Goal: Task Accomplishment & Management: Use online tool/utility

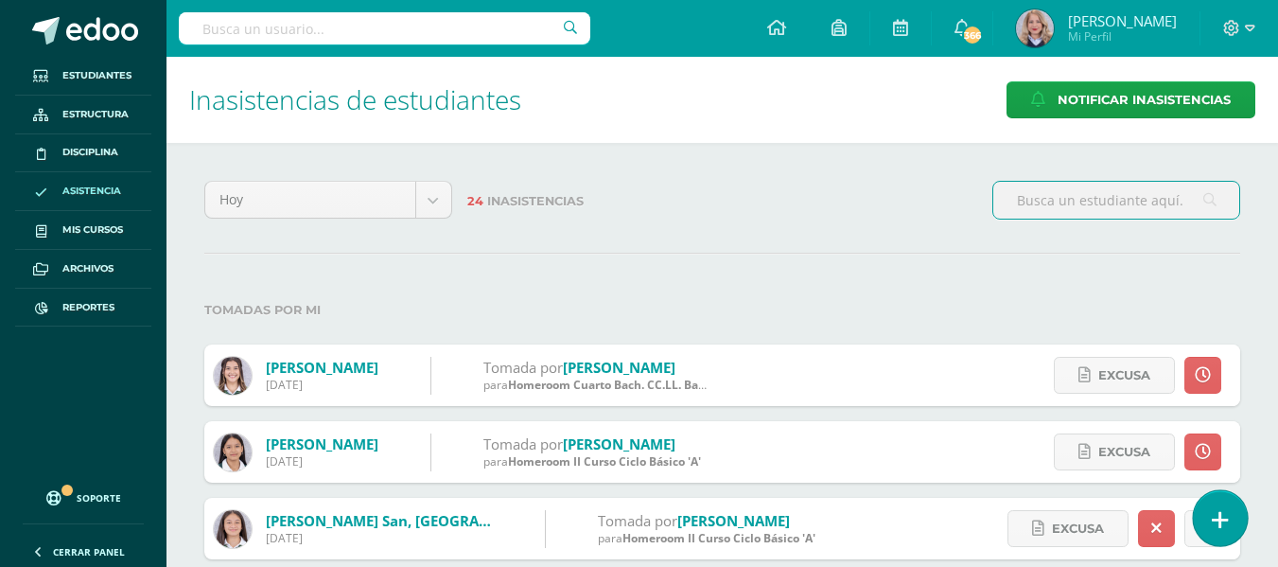
click at [1237, 527] on link at bounding box center [1220, 517] width 54 height 55
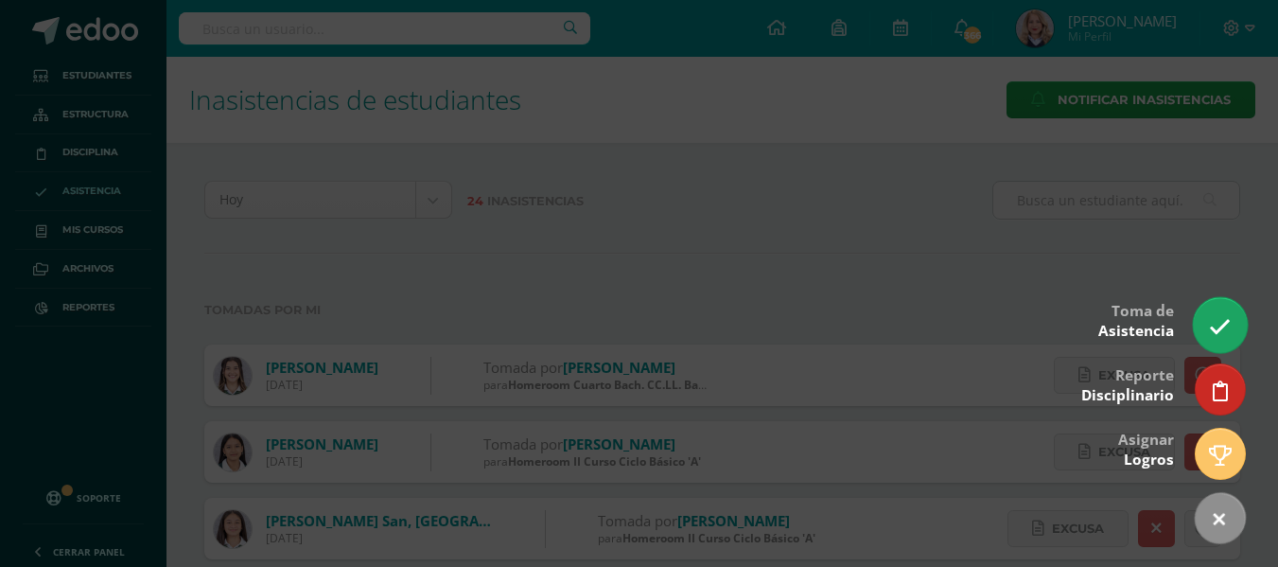
click at [1232, 346] on link at bounding box center [1220, 324] width 54 height 55
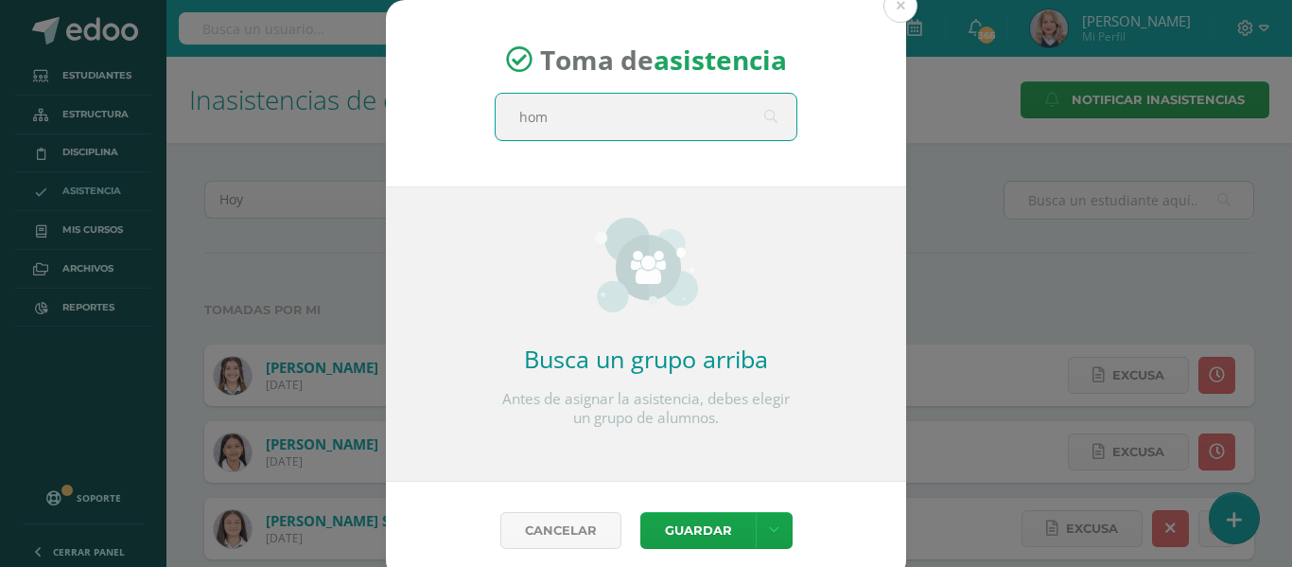
type input "home"
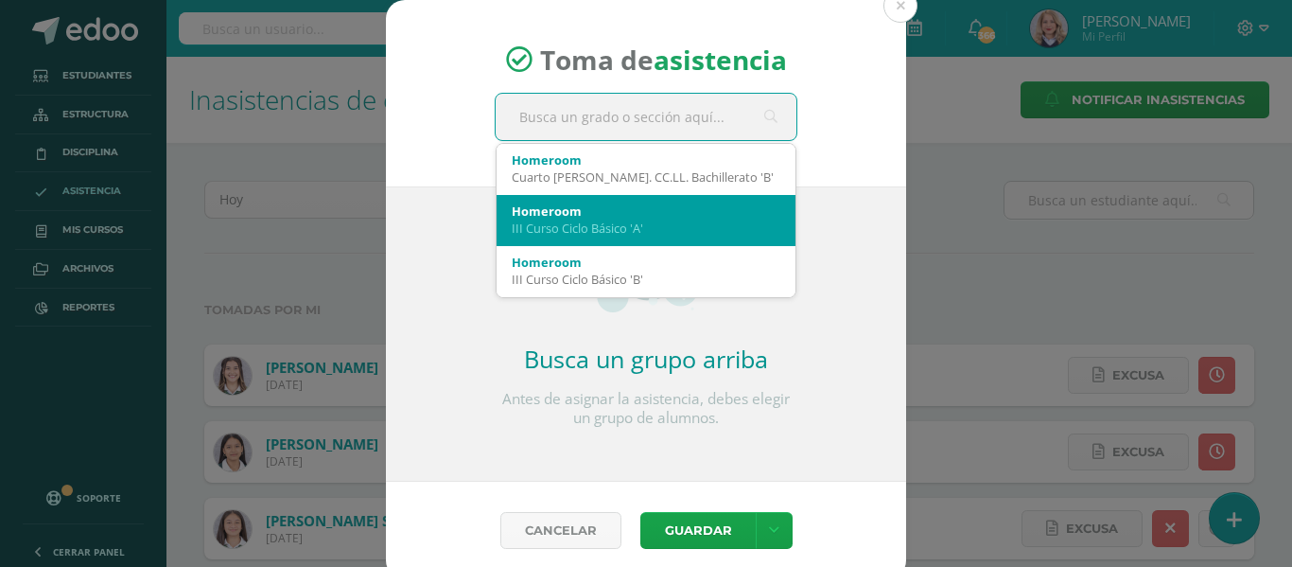
scroll to position [416, 0]
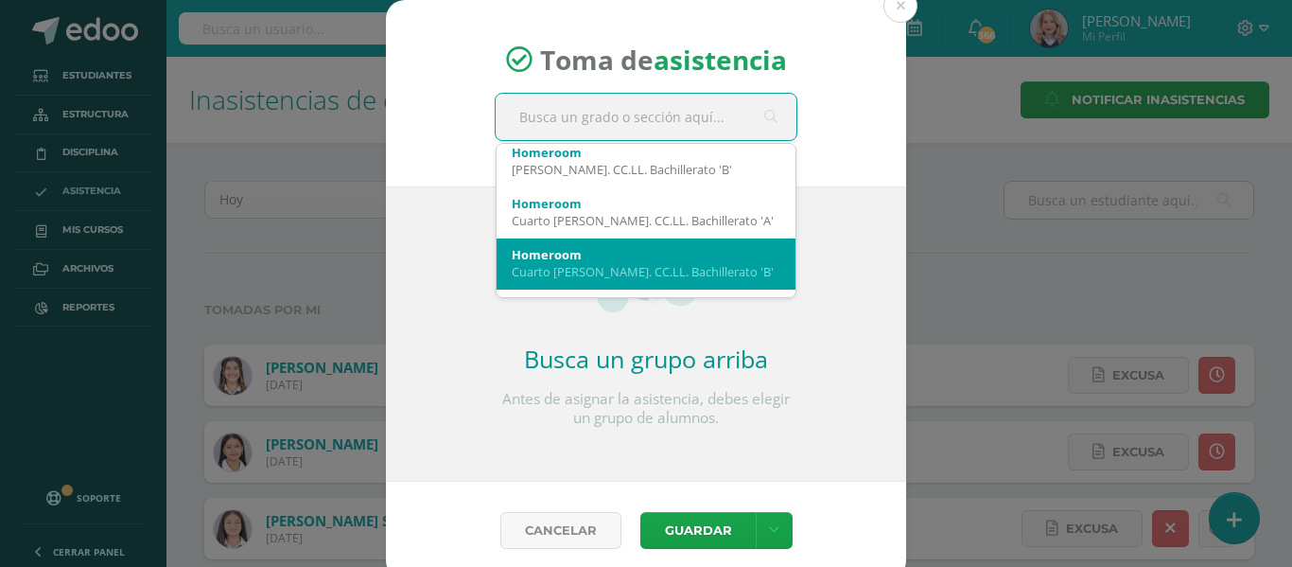
click at [615, 258] on div "Homeroom" at bounding box center [646, 254] width 269 height 17
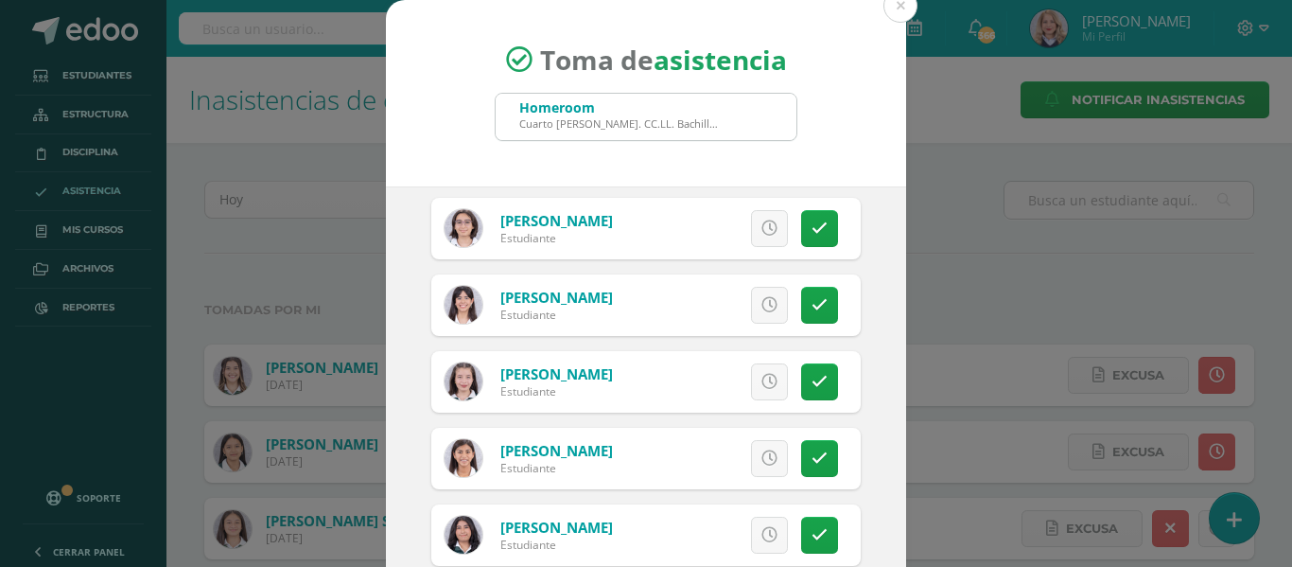
scroll to position [1419, 0]
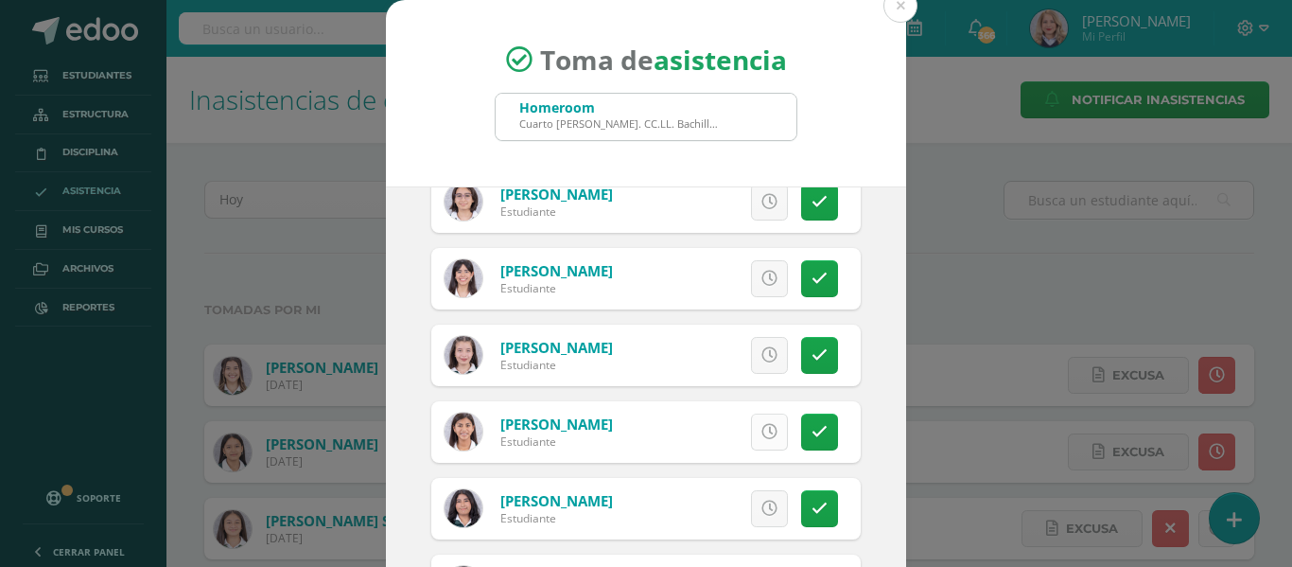
click at [761, 428] on icon at bounding box center [769, 432] width 16 height 16
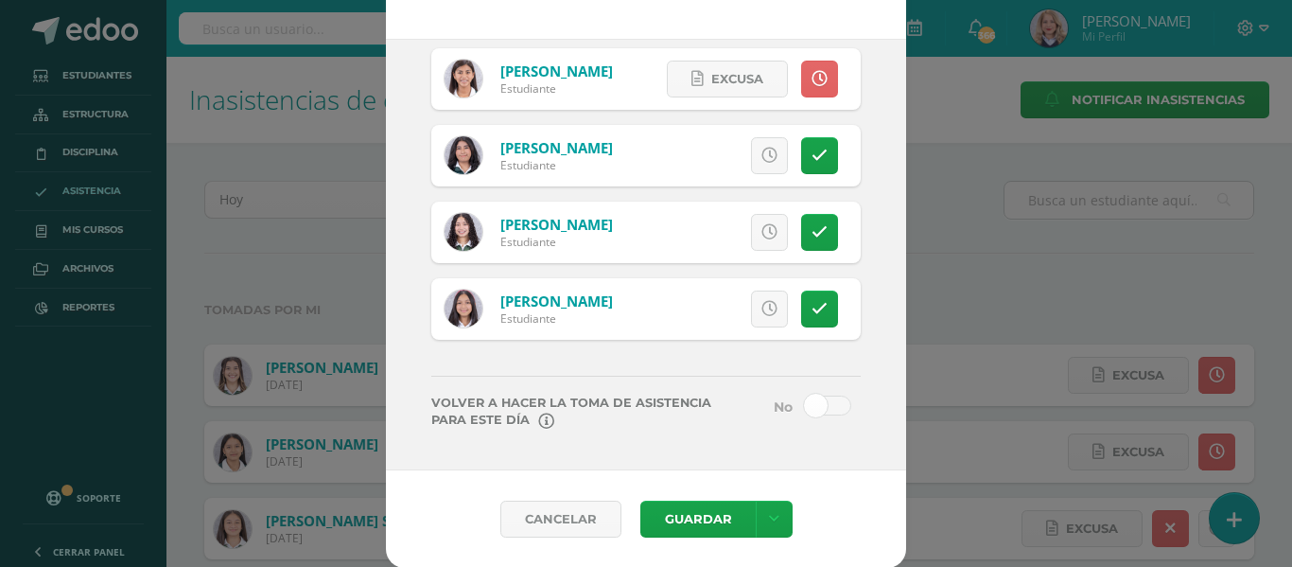
scroll to position [148, 0]
click at [804, 404] on span at bounding box center [827, 404] width 47 height 20
click at [0, 0] on input "checkbox" at bounding box center [0, 0] width 0 height 0
click at [770, 505] on link at bounding box center [774, 517] width 37 height 37
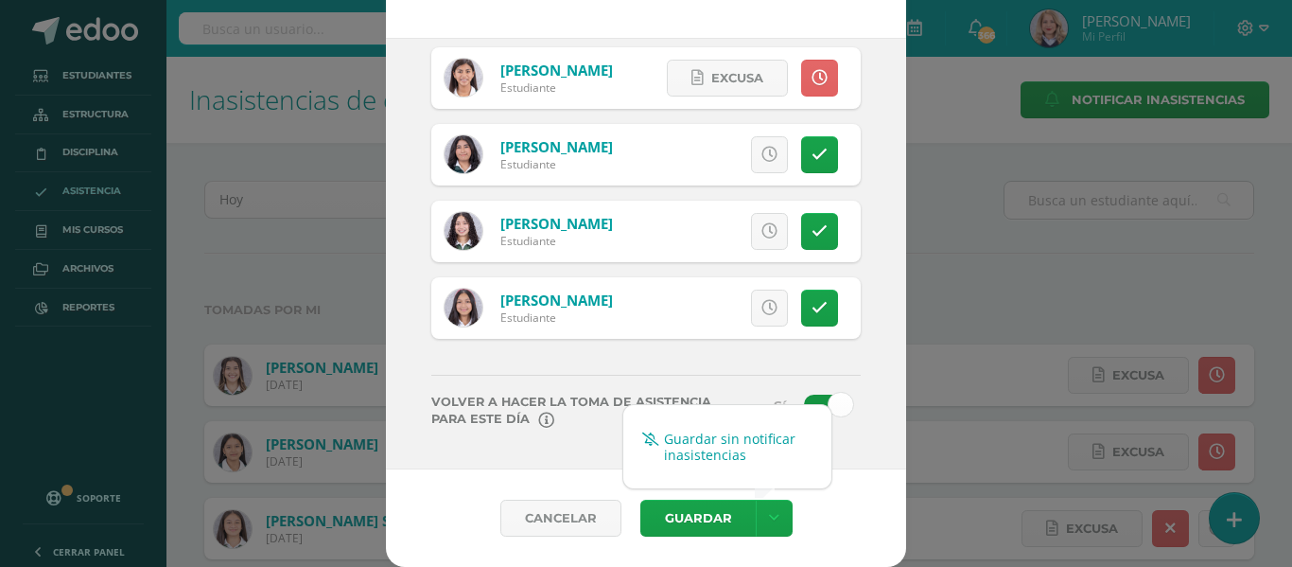
click at [747, 446] on link "Guardar sin notificar inasistencias" at bounding box center [727, 446] width 208 height 45
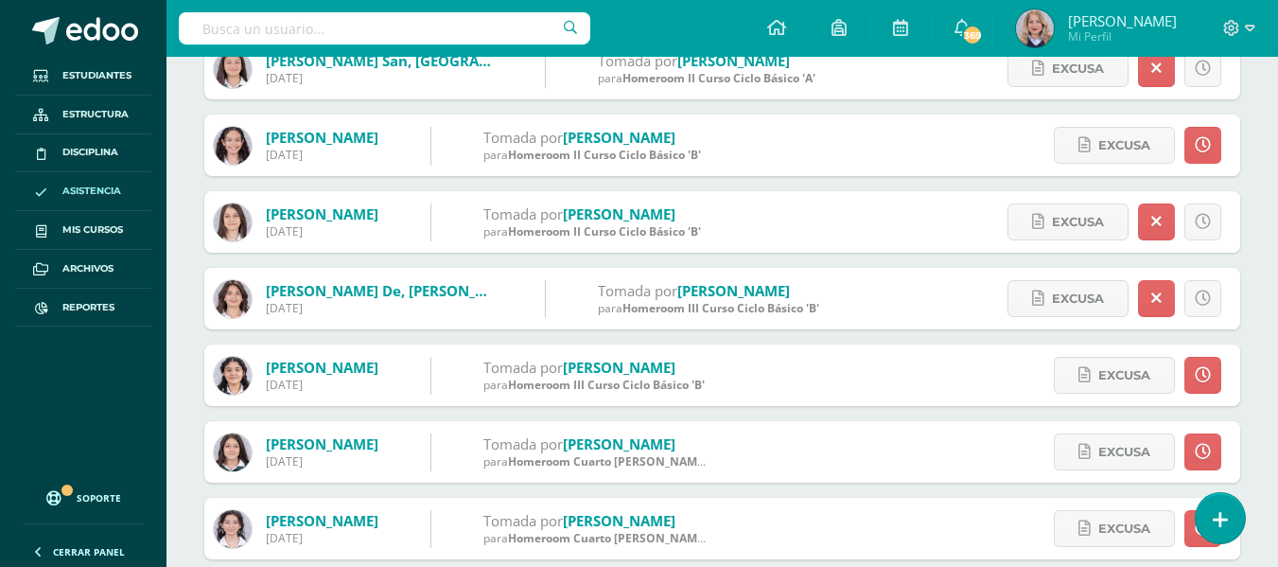
scroll to position [267, 0]
